Goal: Information Seeking & Learning: Learn about a topic

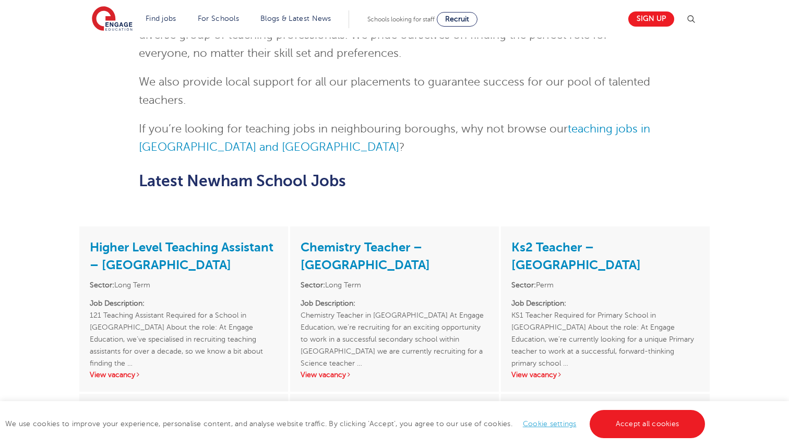
scroll to position [1000, 0]
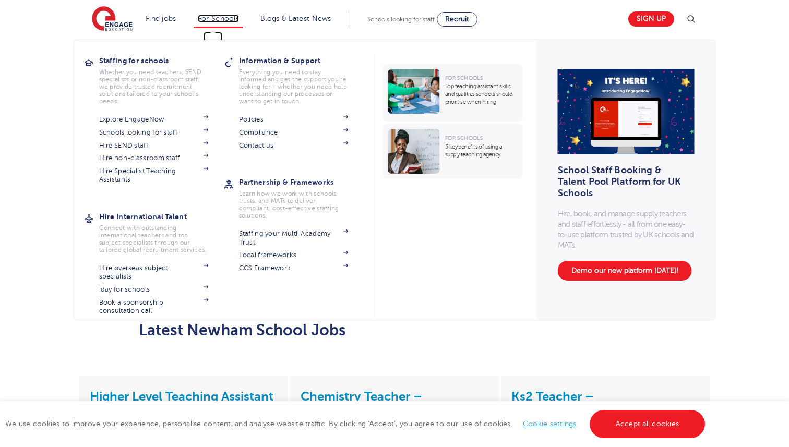
click at [220, 20] on link "For Schools" at bounding box center [218, 19] width 41 height 8
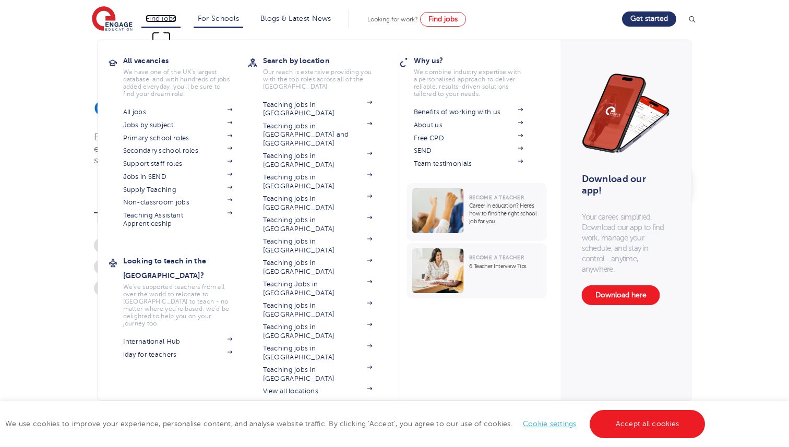
click at [167, 21] on link "Find jobs" at bounding box center [161, 19] width 31 height 8
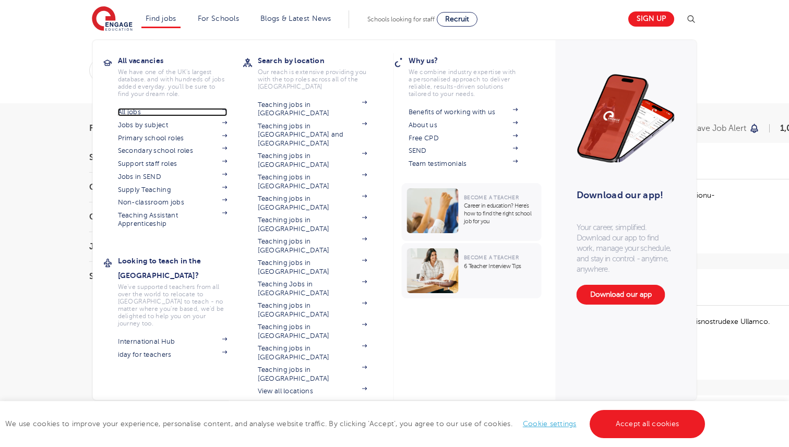
click at [133, 114] on link "All jobs" at bounding box center [173, 112] width 110 height 8
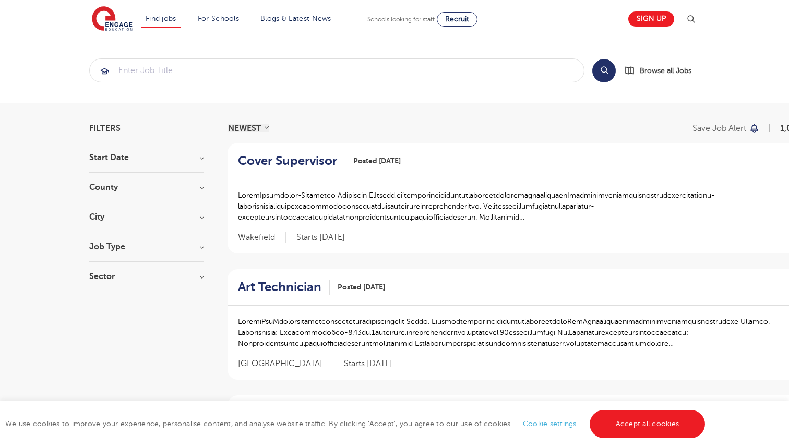
click at [140, 220] on h3 "City" at bounding box center [146, 217] width 115 height 8
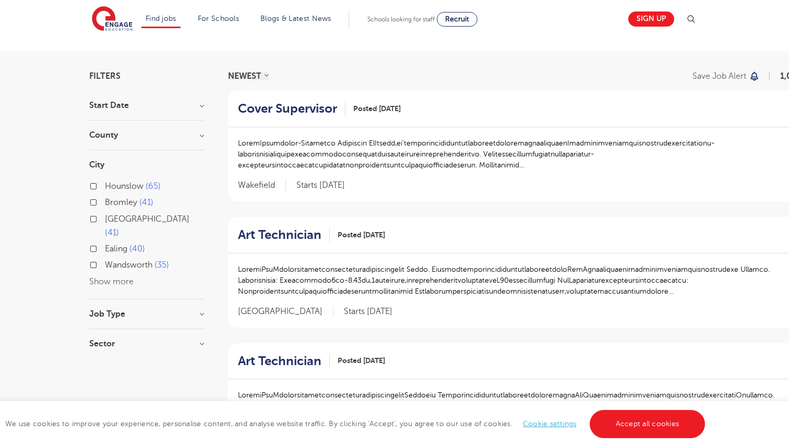
scroll to position [53, 0]
click at [110, 276] on button "Show more" at bounding box center [111, 280] width 44 height 9
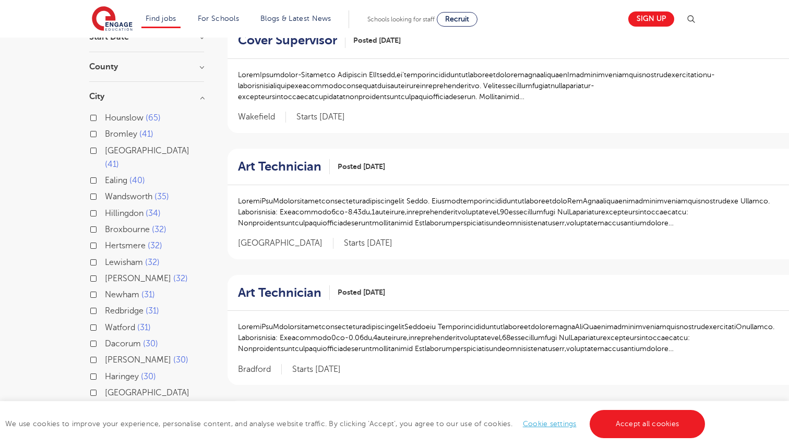
scroll to position [138, 0]
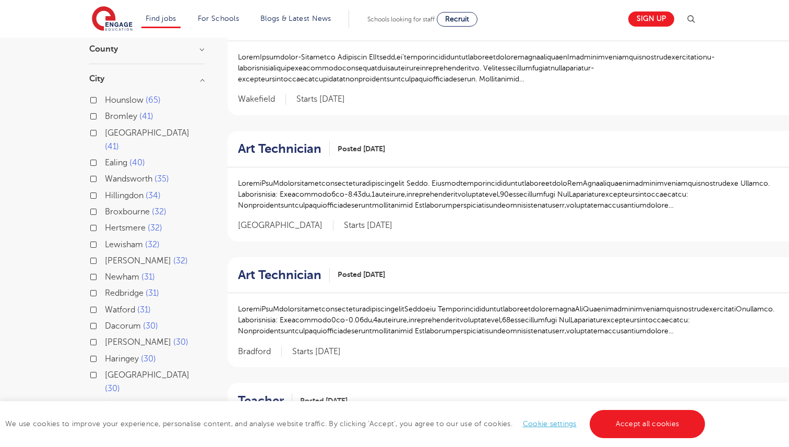
click at [105, 270] on label "Newham 31" at bounding box center [130, 277] width 50 height 14
click at [105, 272] on input "Newham 31" at bounding box center [108, 275] width 7 height 7
checkbox input "true"
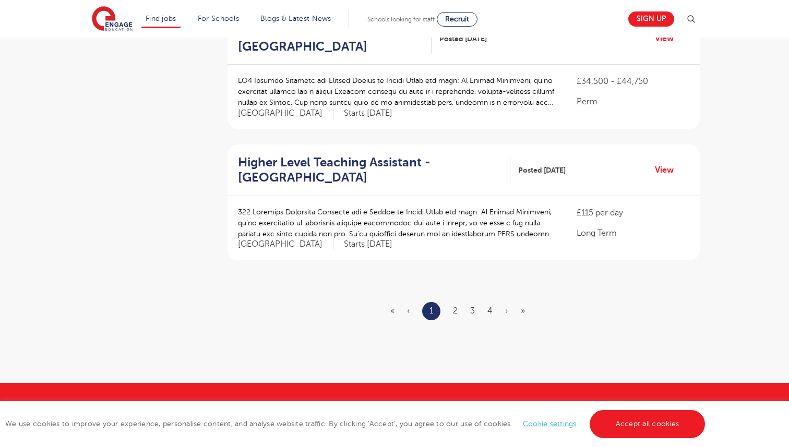
scroll to position [1223, 0]
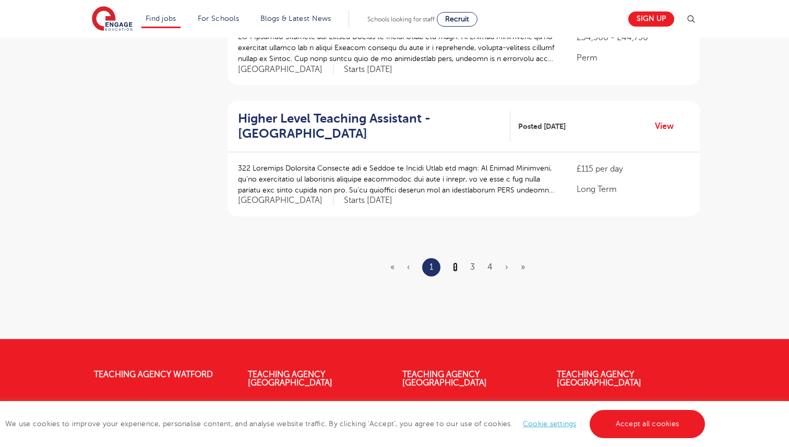
click at [456, 262] on link "2" at bounding box center [455, 266] width 5 height 9
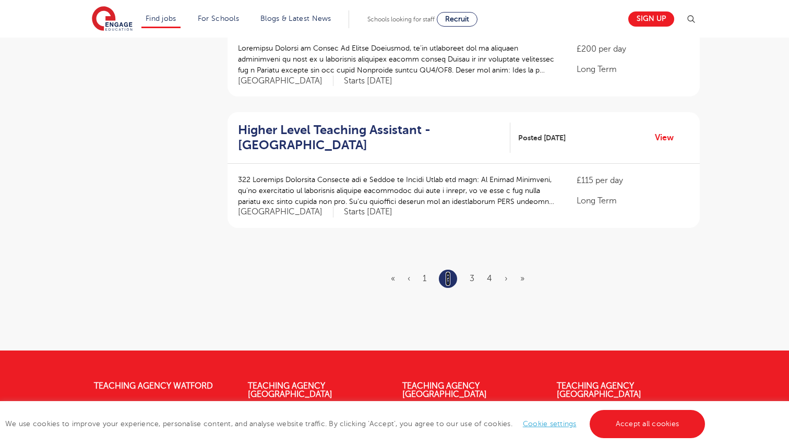
scroll to position [1224, 0]
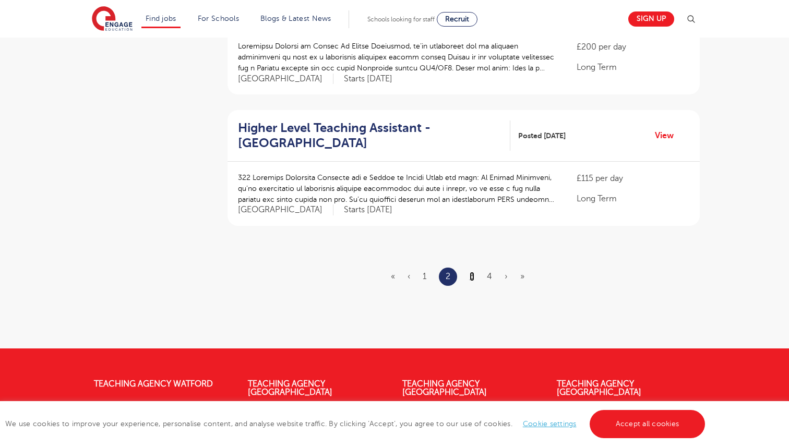
click at [472, 272] on link "3" at bounding box center [471, 276] width 5 height 9
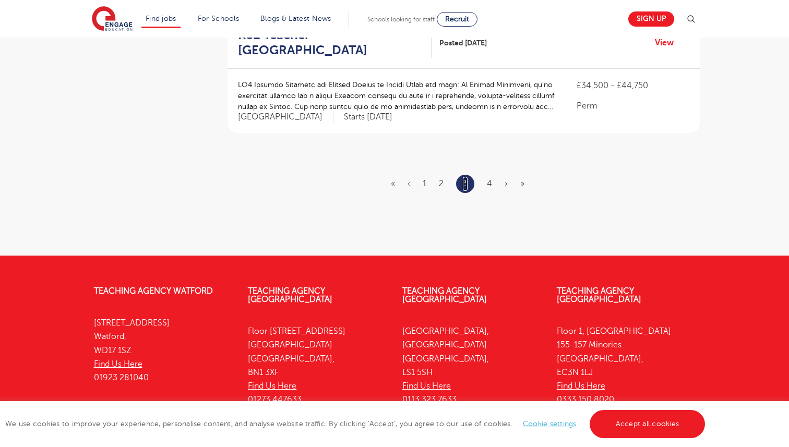
scroll to position [1313, 0]
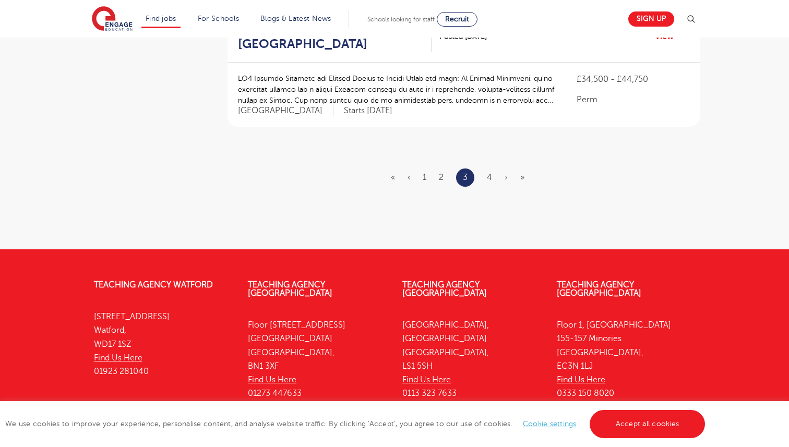
click at [486, 168] on ul "« ‹ 1 2 3 4 › »" at bounding box center [464, 177] width 146 height 18
click at [490, 173] on link "4" at bounding box center [489, 177] width 5 height 9
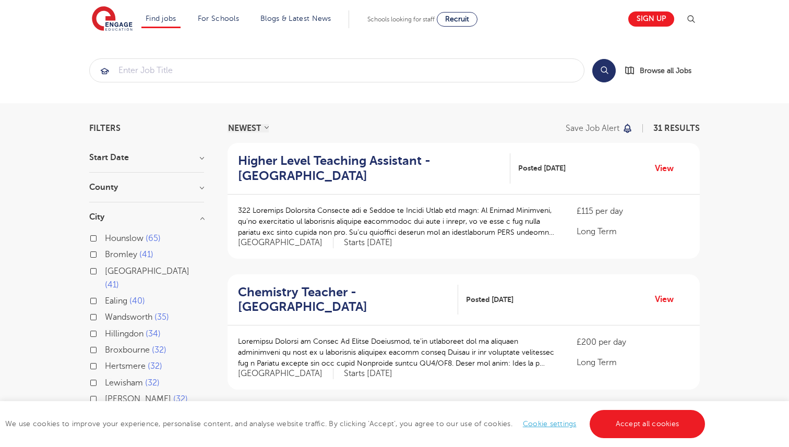
scroll to position [138, 0]
